Goal: Feedback & Contribution: Contribute content

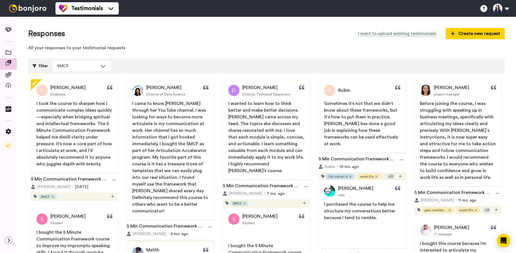
click at [191, 101] on span "I came to know [PERSON_NAME] through her YouTube channel. I was looking for way…" at bounding box center [170, 157] width 77 height 112
click at [180, 99] on div "Yuan Niu Director of Data Science I came to know Vicky through her YouTube chan…" at bounding box center [170, 149] width 87 height 141
click at [11, 52] on span at bounding box center [8, 53] width 17 height 6
click at [179, 130] on span "I came to know [PERSON_NAME] through her YouTube channel. I was looking for way…" at bounding box center [170, 157] width 77 height 112
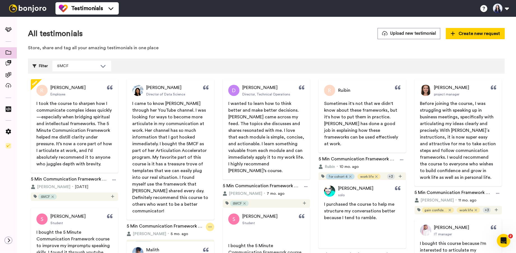
click at [211, 223] on div at bounding box center [210, 227] width 8 height 8
click at [206, 223] on span "Edit" at bounding box center [205, 224] width 7 height 6
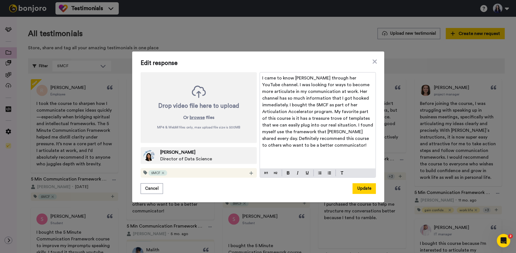
click at [302, 95] on p "I came to know [PERSON_NAME] through her YouTube channel. I was looking for way…" at bounding box center [317, 112] width 111 height 74
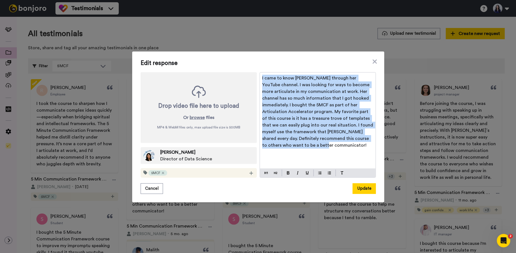
copy span "I came to know [PERSON_NAME] through her YouTube channel. I was looking for way…"
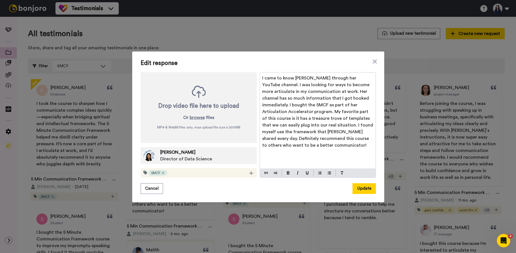
click at [373, 99] on span "I came to know [PERSON_NAME] through her YouTube channel. I was looking for way…" at bounding box center [318, 112] width 112 height 72
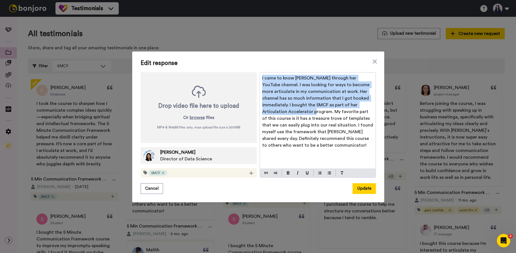
drag, startPoint x: 373, startPoint y: 107, endPoint x: 265, endPoint y: 71, distance: 114.0
click at [265, 71] on div "Edit response Drop video file here to upload Or browse files MP4 & WebM files o…" at bounding box center [258, 127] width 235 height 134
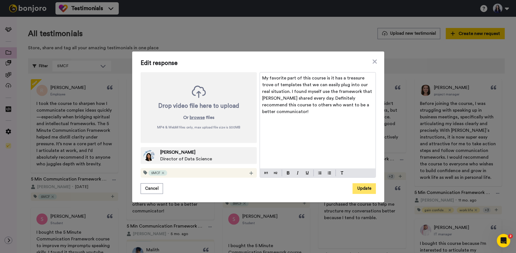
click at [365, 187] on button "Update" at bounding box center [364, 188] width 23 height 11
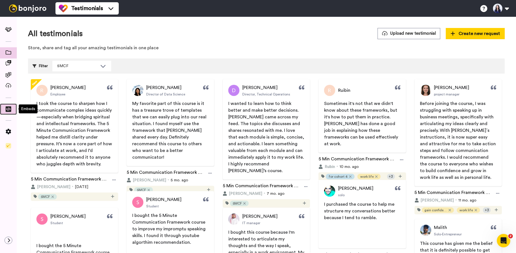
click at [9, 110] on icon at bounding box center [9, 109] width 6 height 6
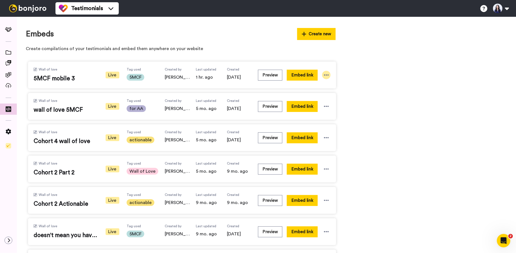
click at [327, 76] on icon at bounding box center [326, 75] width 6 height 6
click at [318, 108] on span "Edit" at bounding box center [315, 106] width 7 height 4
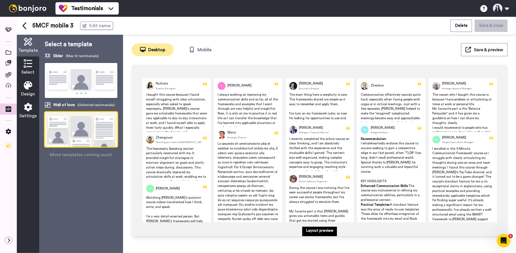
click at [34, 68] on div "Select" at bounding box center [28, 68] width 22 height 22
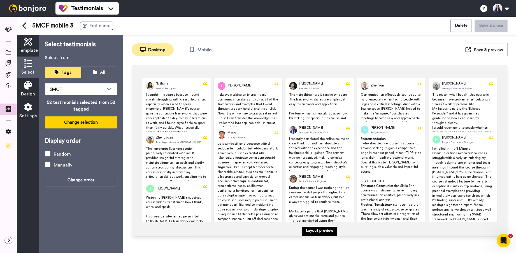
click at [83, 123] on button "Change selection" at bounding box center [81, 122] width 73 height 12
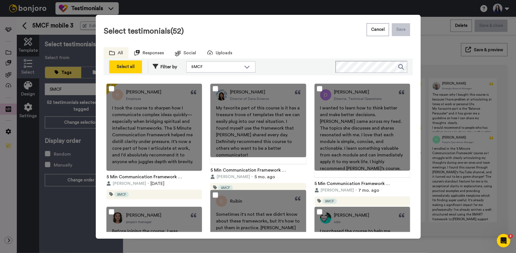
click at [130, 67] on div "Select all" at bounding box center [125, 67] width 27 height 7
click at [129, 67] on div "Deselect all" at bounding box center [125, 67] width 27 height 7
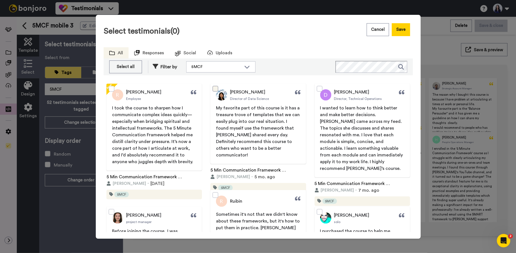
click at [216, 89] on span at bounding box center [216, 89] width 6 height 6
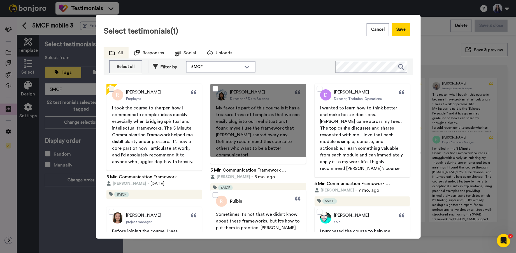
click at [112, 88] on span at bounding box center [112, 89] width 6 height 6
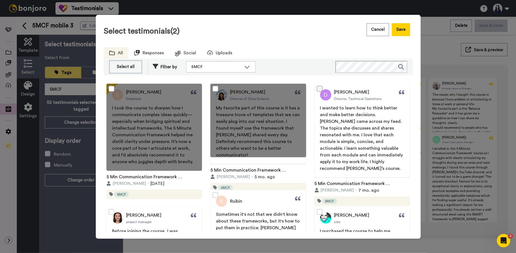
click at [319, 91] on span at bounding box center [320, 89] width 6 height 6
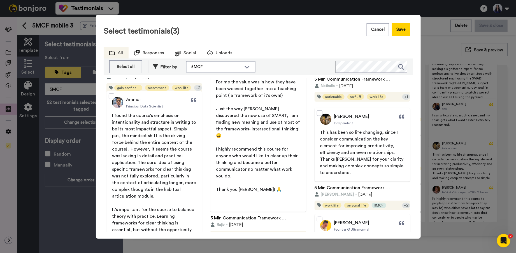
scroll to position [1563, 0]
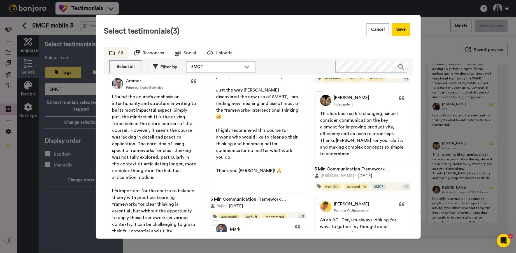
click at [320, 97] on div at bounding box center [361, 126] width 95 height 74
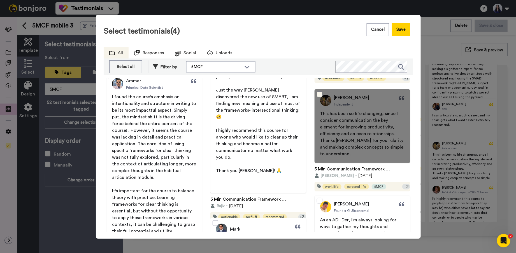
click at [320, 95] on span at bounding box center [320, 95] width 6 height 6
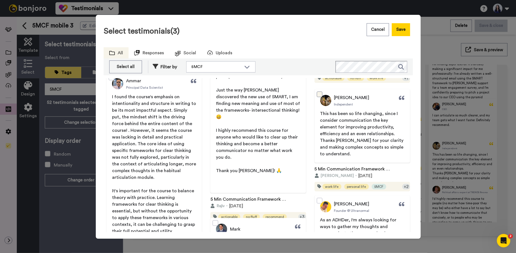
click at [321, 95] on span at bounding box center [320, 95] width 6 height 6
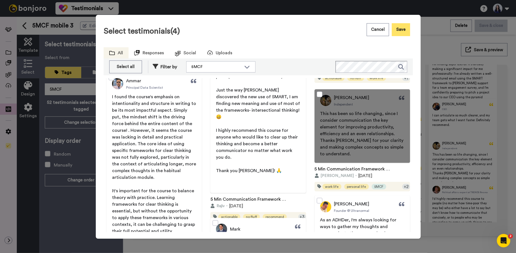
click at [405, 32] on button "Save" at bounding box center [401, 29] width 18 height 13
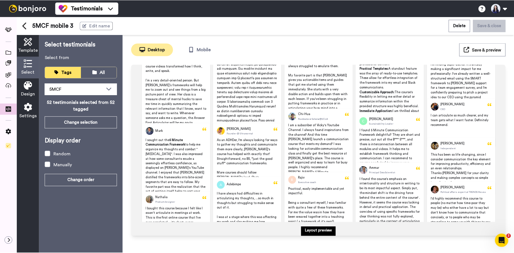
scroll to position [0, 0]
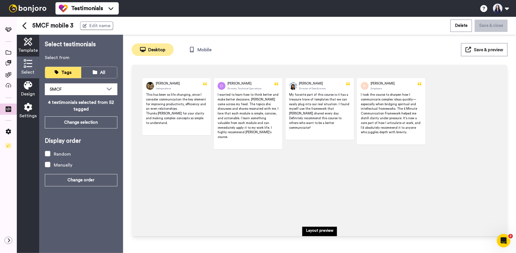
click at [486, 50] on span "Save & preview" at bounding box center [488, 50] width 29 height 4
click at [25, 70] on span "Select" at bounding box center [28, 72] width 13 height 7
click at [73, 126] on button "Change selection" at bounding box center [81, 122] width 73 height 12
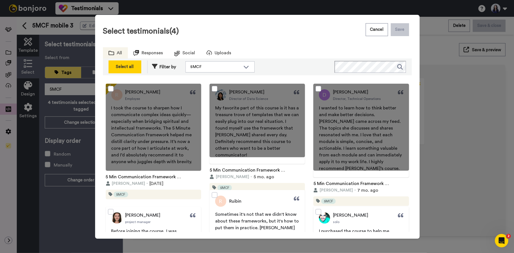
click at [129, 66] on div "Select all" at bounding box center [125, 67] width 27 height 7
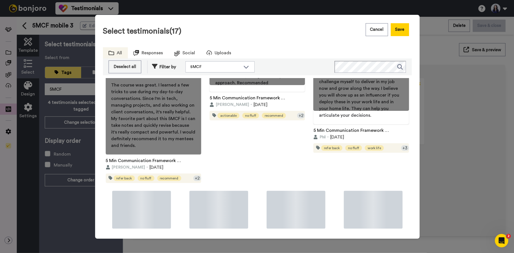
scroll to position [680, 0]
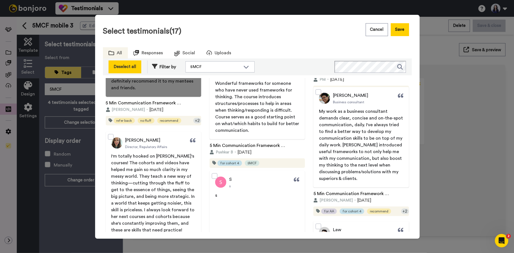
click at [127, 72] on button "Deselect all" at bounding box center [125, 66] width 33 height 13
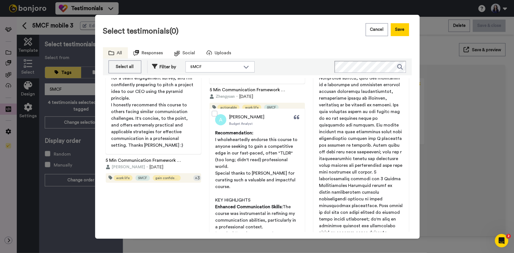
scroll to position [2481, 0]
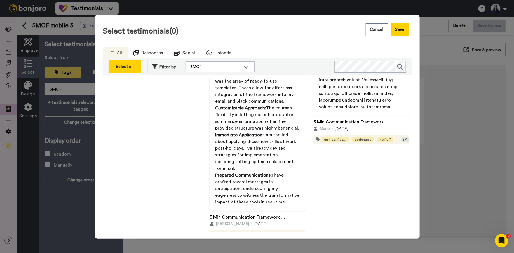
click at [125, 69] on div "Select all" at bounding box center [125, 67] width 27 height 7
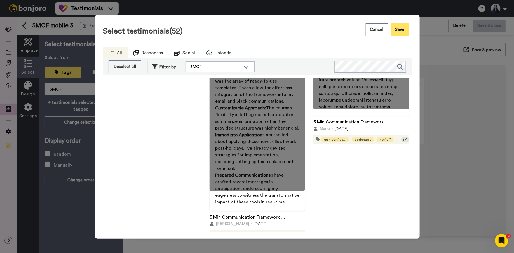
click at [399, 29] on button "Save" at bounding box center [400, 29] width 18 height 13
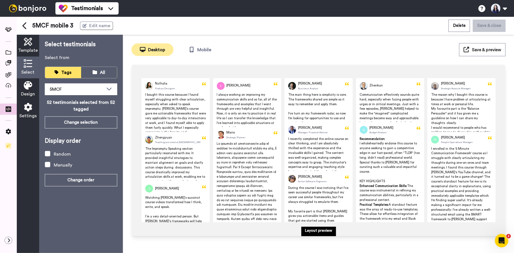
click at [483, 53] on button "Save & preview" at bounding box center [483, 49] width 46 height 13
click at [8, 55] on span at bounding box center [8, 53] width 17 height 6
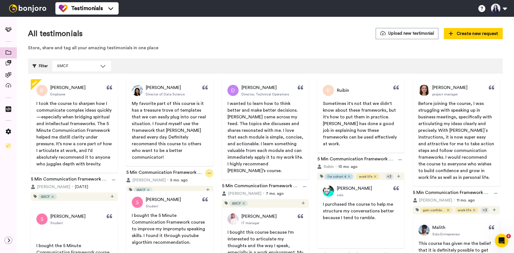
click at [209, 173] on icon at bounding box center [209, 173] width 3 height 1
click at [206, 177] on span "Edit" at bounding box center [205, 177] width 7 height 6
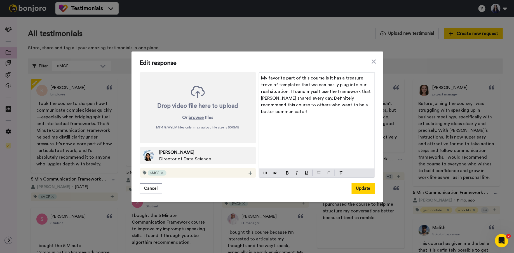
click at [296, 115] on div "My favorite part of this course is it has a treasure trove of templates that we…" at bounding box center [317, 121] width 116 height 96
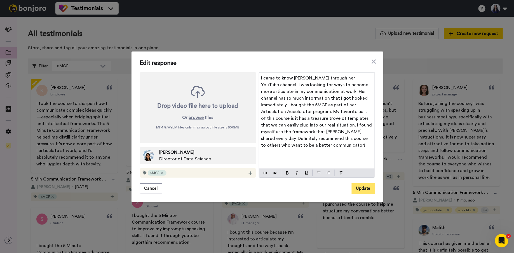
click at [360, 189] on button "Update" at bounding box center [363, 188] width 23 height 11
